Goal: Navigation & Orientation: Find specific page/section

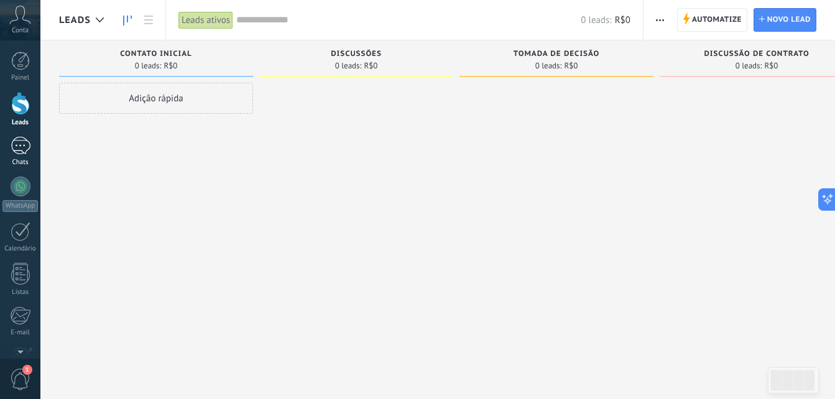
click at [19, 144] on div at bounding box center [21, 146] width 20 height 18
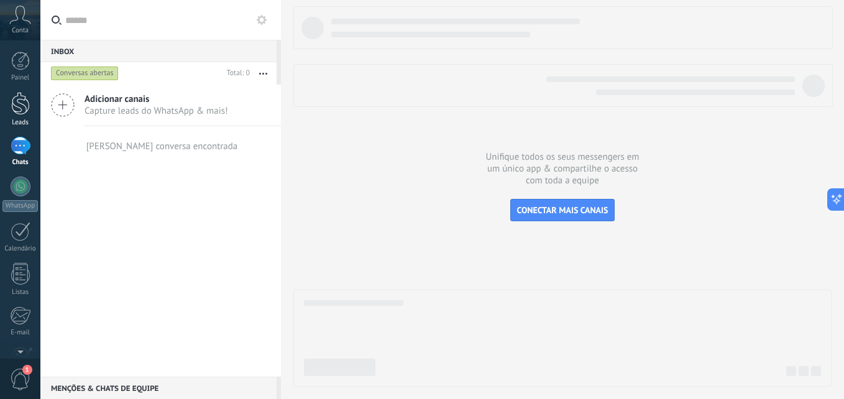
click at [27, 104] on div at bounding box center [20, 103] width 19 height 23
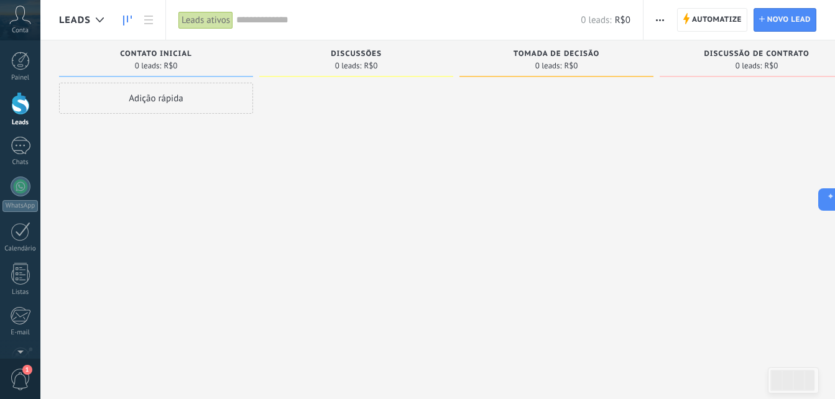
click at [120, 92] on div "Adição rápida" at bounding box center [156, 98] width 194 height 31
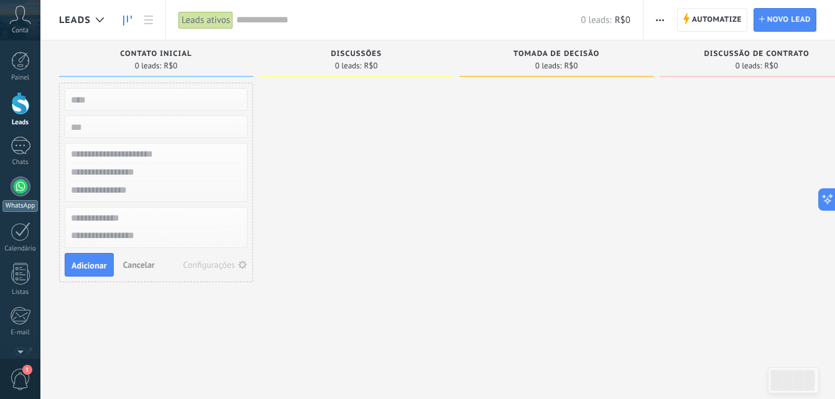
click at [19, 196] on link "WhatsApp" at bounding box center [20, 194] width 40 height 35
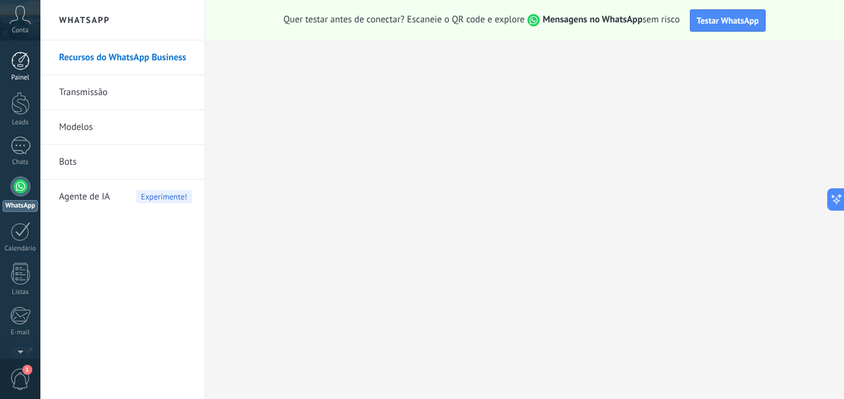
click at [25, 67] on div at bounding box center [20, 61] width 19 height 19
